Goal: Task Accomplishment & Management: Manage account settings

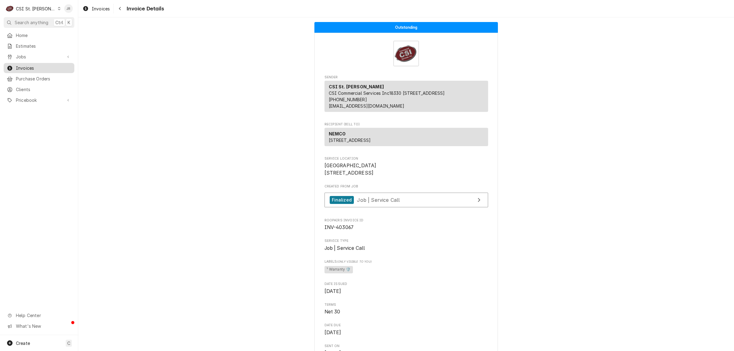
click at [23, 66] on span "Invoices" at bounding box center [43, 68] width 55 height 6
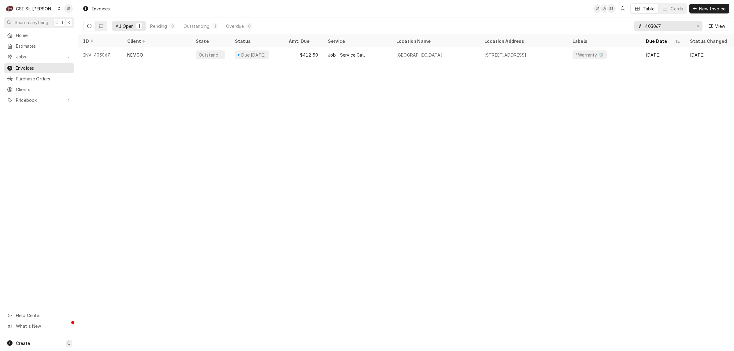
click at [652, 23] on input "403067" at bounding box center [668, 26] width 46 height 10
paste input "88"
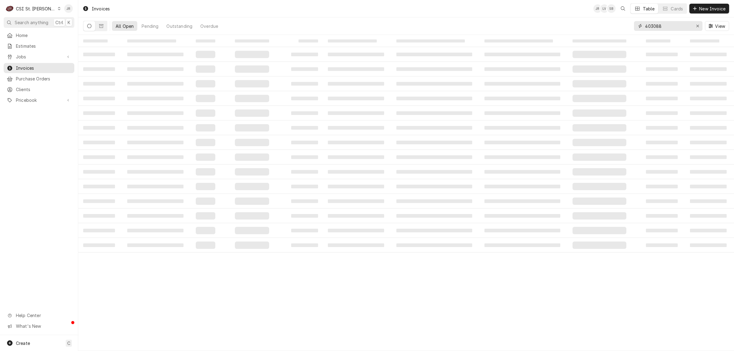
type input "403088"
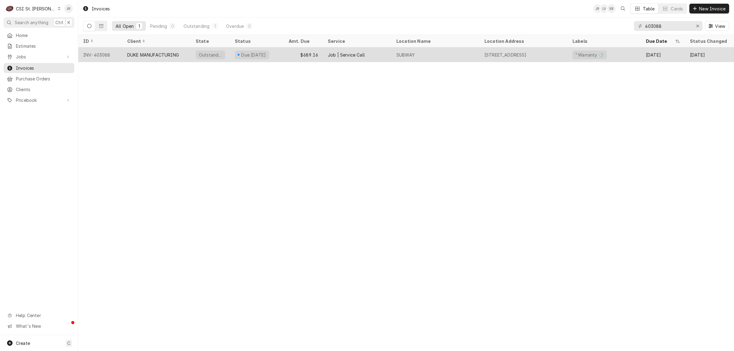
click at [170, 52] on div "DUKE MANUFACTURING" at bounding box center [153, 55] width 52 height 6
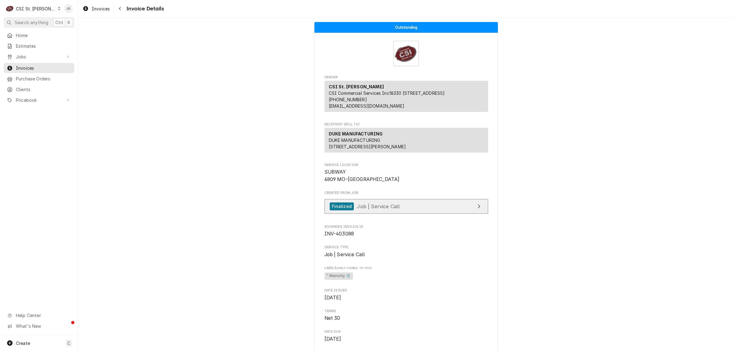
click at [350, 211] on div "Finalized" at bounding box center [342, 206] width 24 height 8
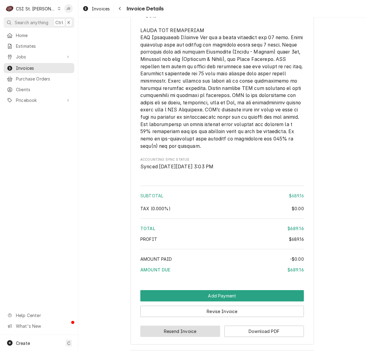
scroll to position [1198, 0]
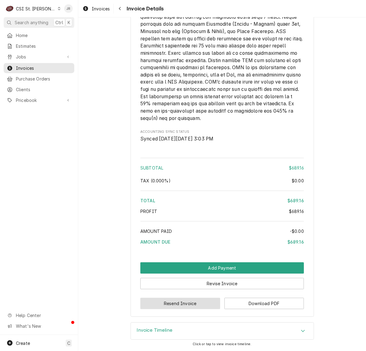
click at [185, 304] on button "Resend Invoice" at bounding box center [180, 303] width 80 height 11
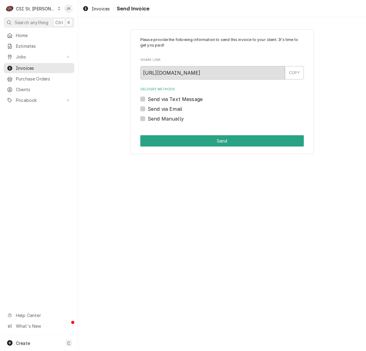
click at [148, 119] on label "Send Manually" at bounding box center [166, 118] width 36 height 7
click at [148, 119] on input "Send Manually" at bounding box center [230, 121] width 164 height 13
checkbox input "true"
click at [178, 132] on div "Please provide the following information to send this invoice to your client. I…" at bounding box center [223, 91] width 184 height 125
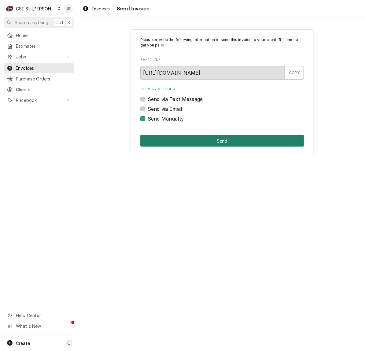
click at [192, 139] on button "Send" at bounding box center [222, 140] width 164 height 11
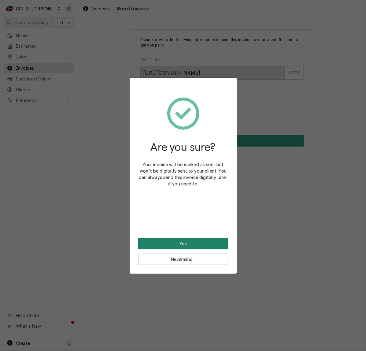
drag, startPoint x: 181, startPoint y: 233, endPoint x: 187, endPoint y: 245, distance: 13.0
click at [183, 236] on div "Are you sure? Your invoice will be marked as sent but won't be digitally sent t…" at bounding box center [183, 162] width 90 height 152
click at [187, 244] on button "Yes" at bounding box center [183, 243] width 90 height 11
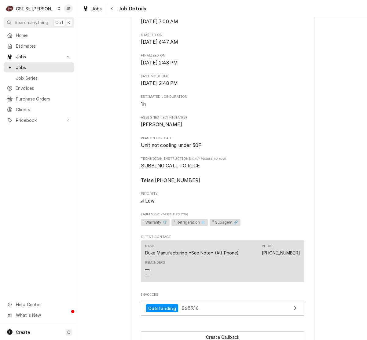
scroll to position [372, 0]
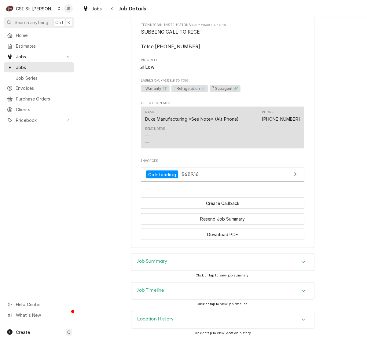
click at [161, 260] on h3 "Job Summary" at bounding box center [153, 262] width 30 height 6
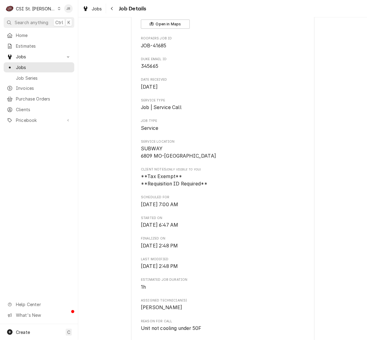
scroll to position [0, 0]
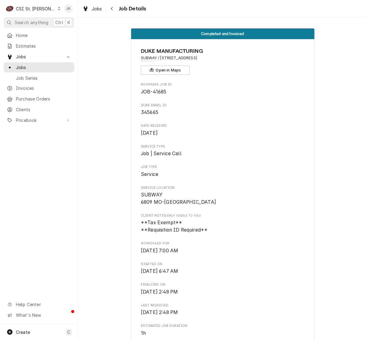
click at [161, 91] on span "JOB-41685" at bounding box center [153, 92] width 25 height 6
copy span "41685"
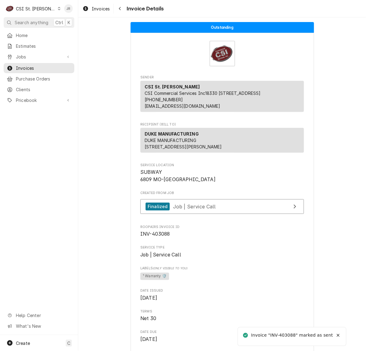
click at [286, 333] on div "Invoice "INV-403088" marked as sent" at bounding box center [292, 335] width 82 height 6
copy div "403088"
click at [35, 65] on span "Invoices" at bounding box center [43, 68] width 55 height 6
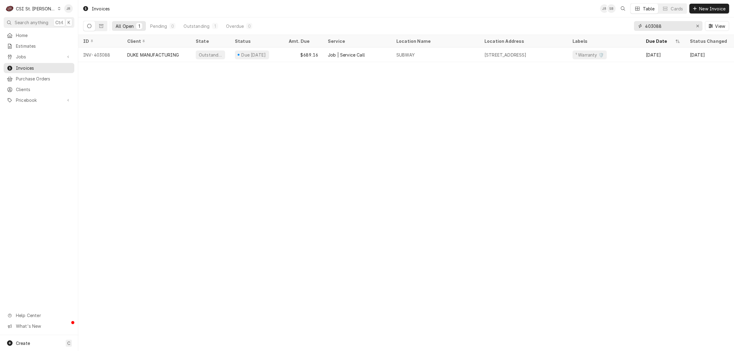
click at [366, 24] on input "403088" at bounding box center [668, 26] width 46 height 10
paste input "7"
type input "403078"
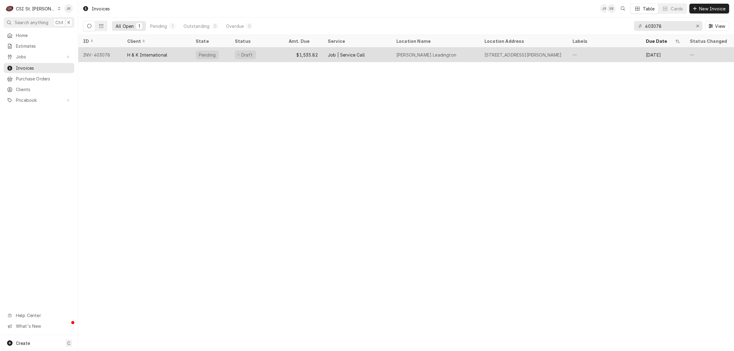
click at [284, 54] on div "$1,535.82" at bounding box center [303, 54] width 39 height 15
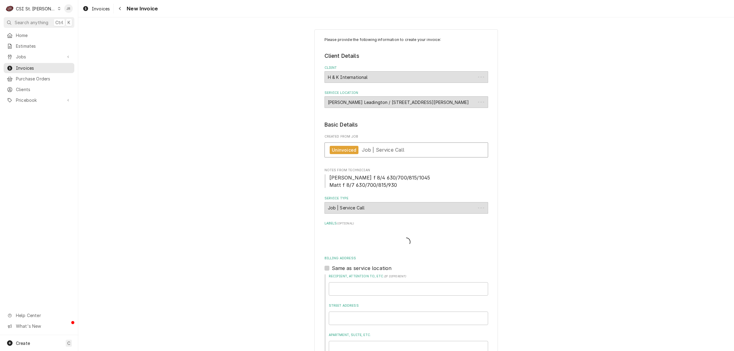
type textarea "x"
click at [30, 8] on div "CSI St. Louis" at bounding box center [36, 9] width 40 height 6
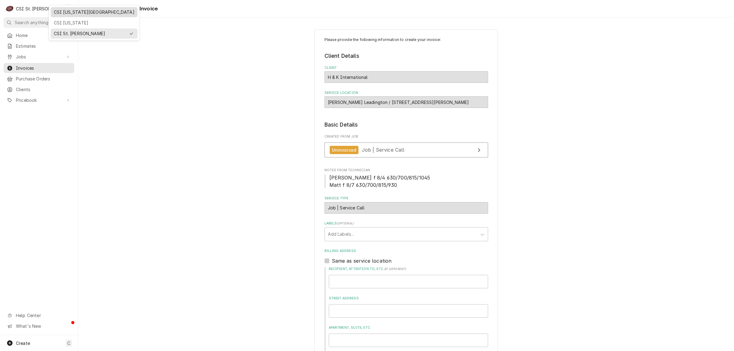
click at [72, 12] on div "CSI Kansas City" at bounding box center [94, 12] width 81 height 6
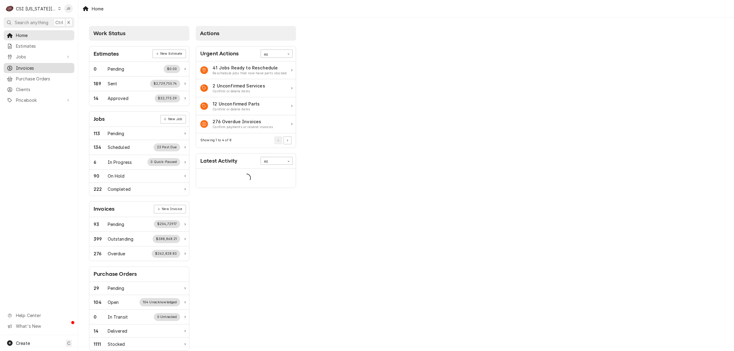
click at [26, 69] on div "Invoices" at bounding box center [39, 68] width 68 height 8
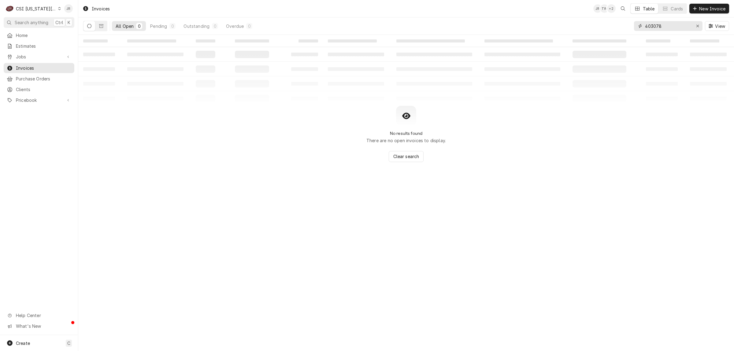
click at [670, 22] on input "403078" at bounding box center [668, 26] width 46 height 10
paste input "301133A"
type input "301133"
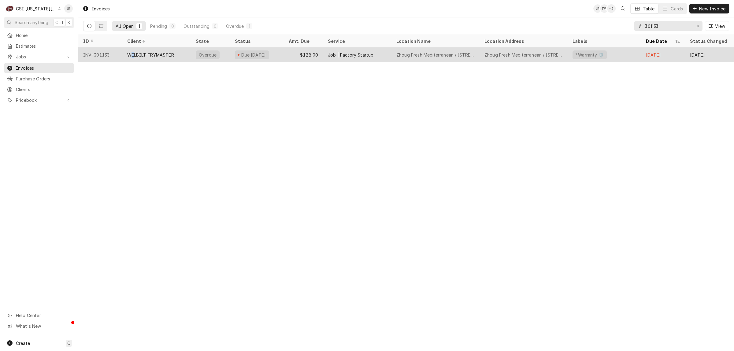
drag, startPoint x: 133, startPoint y: 60, endPoint x: 132, endPoint y: 57, distance: 3.8
click at [132, 57] on div "WELBILT-FRYMASTER" at bounding box center [156, 54] width 69 height 15
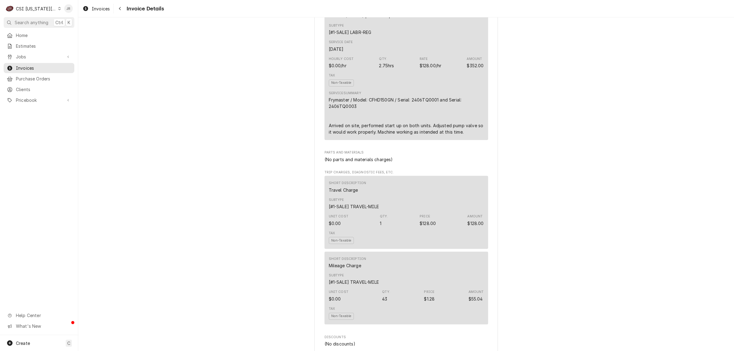
scroll to position [352, 0]
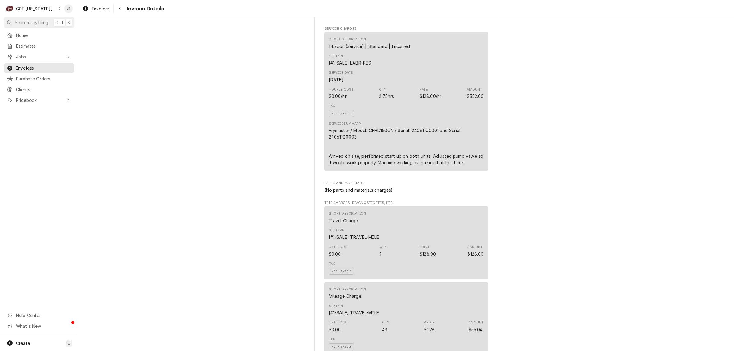
click at [343, 149] on div "Frymaster / Model: CFHD150GN / Serial: 2406TQ0001 and Serial: 2406TQ0003 Arrive…" at bounding box center [406, 146] width 155 height 39
copy div "2406TQ0003"
click at [402, 166] on div "Frymaster / Model: CFHD150GN / Serial: 2406TQ0001 and Serial: 2406TQ0003 Arrive…" at bounding box center [406, 146] width 155 height 39
click at [557, 178] on div "Overdue Sender CSI Kansas City CSI Commercial Services Inc1021 NE Jib Ct Unit B…" at bounding box center [406, 312] width 656 height 1295
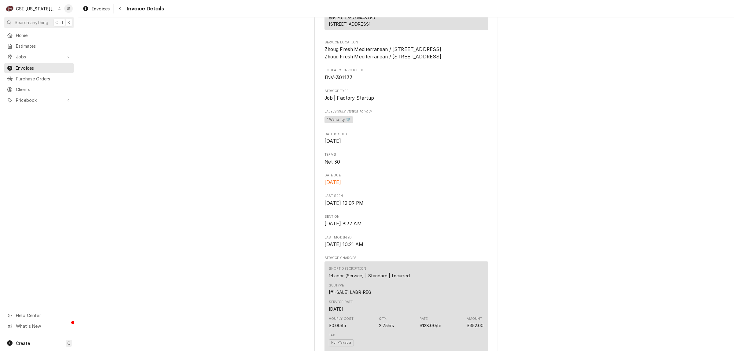
scroll to position [0, 0]
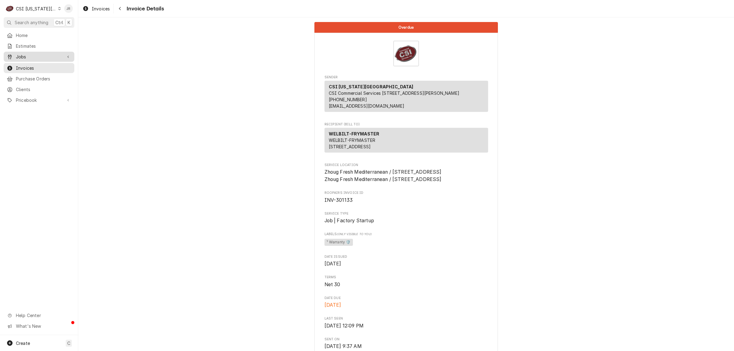
click at [28, 54] on span "Jobs" at bounding box center [39, 57] width 46 height 6
click at [37, 66] on span "Jobs" at bounding box center [43, 67] width 55 height 6
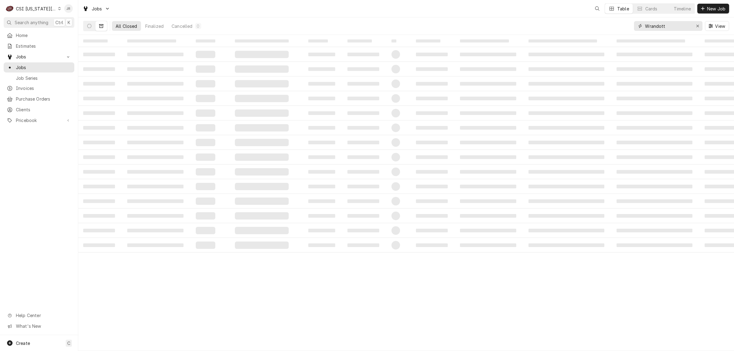
click at [651, 29] on input "Wrandott" at bounding box center [668, 26] width 46 height 10
click at [651, 28] on input "Wrandott" at bounding box center [668, 26] width 46 height 10
paste input "30074"
type input "30074"
click at [139, 89] on td "‌" at bounding box center [156, 83] width 69 height 15
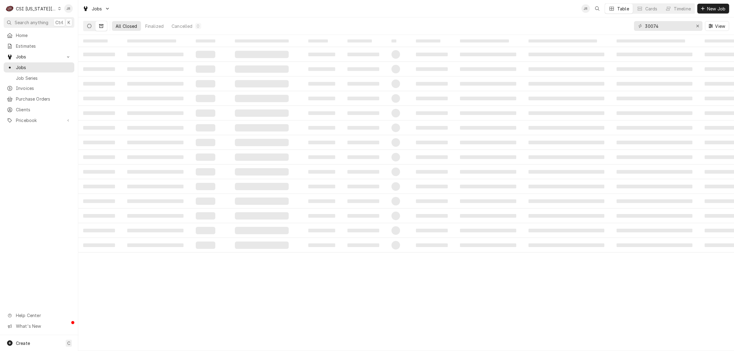
click at [89, 27] on icon "Dynamic Content Wrapper" at bounding box center [89, 26] width 4 height 4
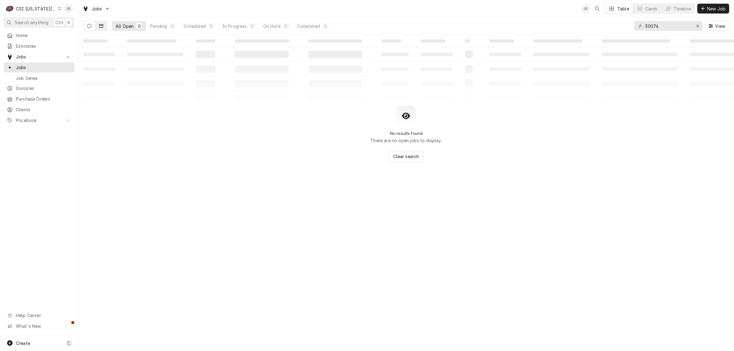
click at [99, 24] on icon "Dynamic Content Wrapper" at bounding box center [101, 26] width 4 height 4
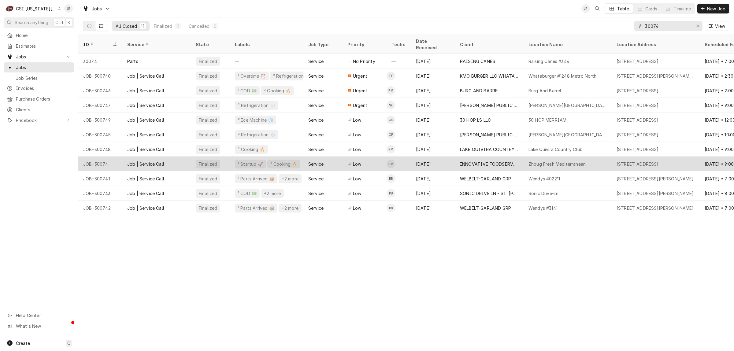
click at [545, 161] on div "Zhoug Fresh Mediterranean" at bounding box center [557, 164] width 57 height 6
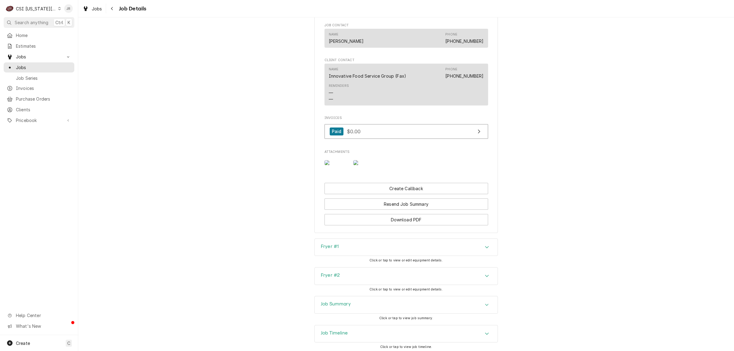
scroll to position [497, 0]
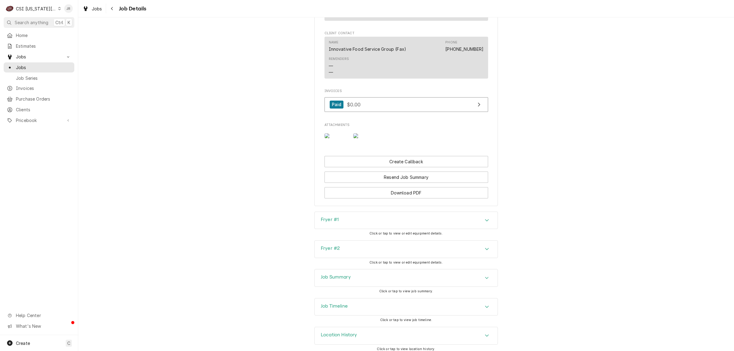
click at [357, 138] on img "Attachments" at bounding box center [365, 135] width 24 height 5
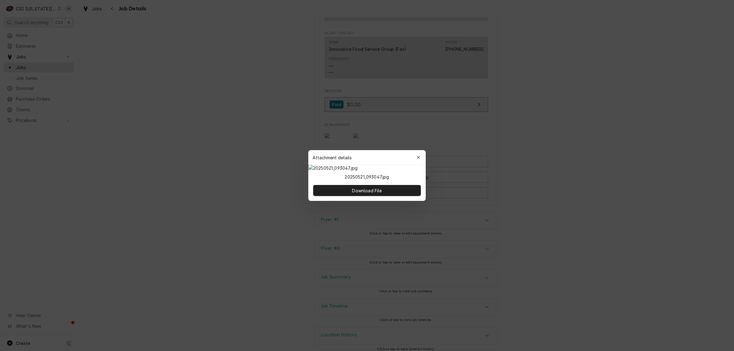
click at [418, 155] on icon "button" at bounding box center [418, 157] width 3 height 4
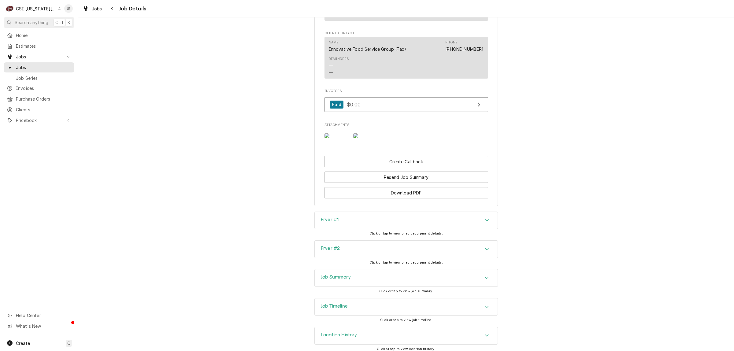
click at [31, 7] on div "CSI Kansas City" at bounding box center [36, 9] width 40 height 6
click at [31, 7] on html "C CSI Kansas City JR Search anything Ctrl K Home Estimates Jobs Jobs Job Series…" at bounding box center [367, 175] width 734 height 351
click at [66, 8] on div "Jessica Rentfro's Avatar" at bounding box center [68, 8] width 9 height 9
click at [77, 79] on div "Log Out" at bounding box center [98, 82] width 46 height 6
